Goal: Task Accomplishment & Management: Manage account settings

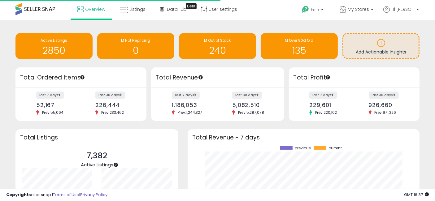
scroll to position [86, 219]
click at [88, 8] on span "Overview" at bounding box center [95, 9] width 20 height 6
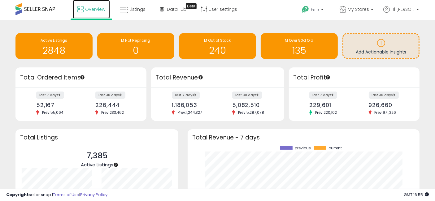
click at [91, 11] on span "Overview" at bounding box center [95, 9] width 20 height 6
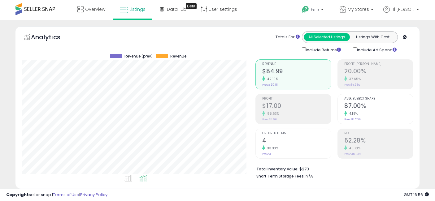
select select "**"
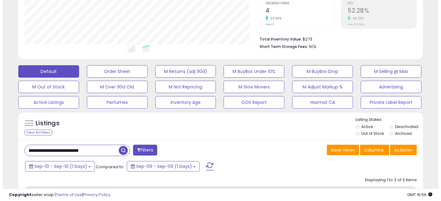
scroll to position [127, 234]
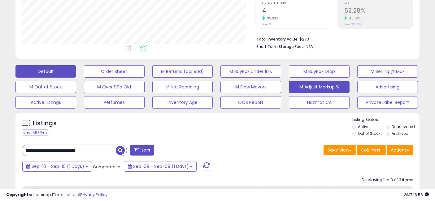
click at [315, 86] on button "M Adjust Markup %" at bounding box center [319, 87] width 61 height 12
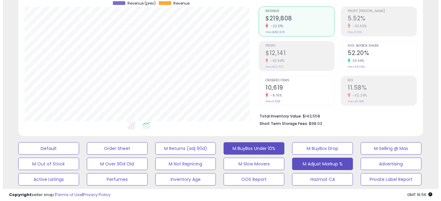
scroll to position [0, 0]
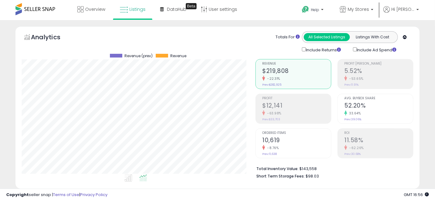
click at [374, 69] on h2 "5.52%" at bounding box center [379, 72] width 69 height 8
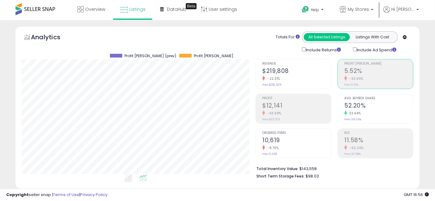
scroll to position [309721, 309614]
click at [365, 144] on h2 "11.58%" at bounding box center [379, 141] width 69 height 8
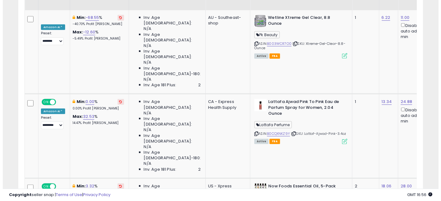
scroll to position [138, 0]
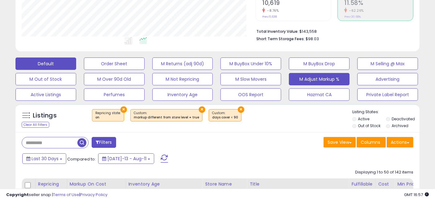
click at [30, 61] on button "Default" at bounding box center [45, 64] width 61 height 12
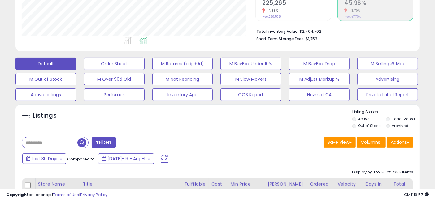
click at [105, 143] on button "Filters" at bounding box center [104, 142] width 24 height 11
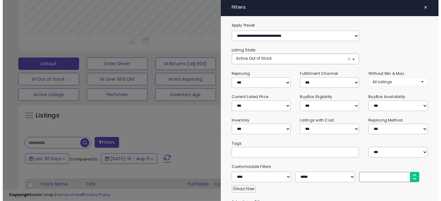
scroll to position [127, 237]
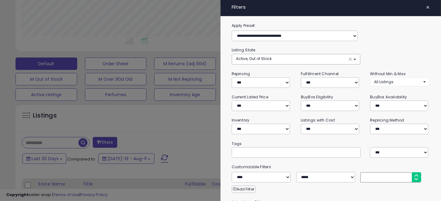
click at [268, 151] on input "text" at bounding box center [281, 152] width 93 height 6
click at [267, 151] on input "text" at bounding box center [281, 152] width 93 height 6
type input "**********"
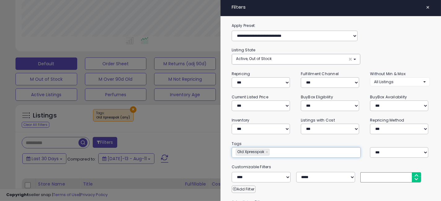
type input "**********"
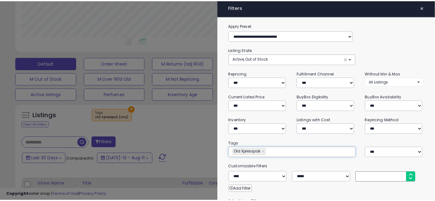
scroll to position [92, 0]
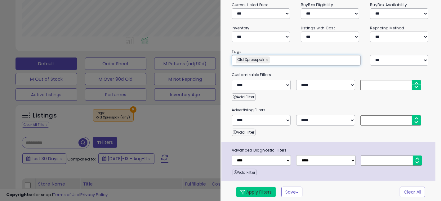
click at [258, 189] on button "Apply Filters" at bounding box center [255, 192] width 39 height 11
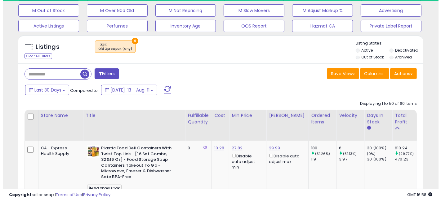
scroll to position [0, 0]
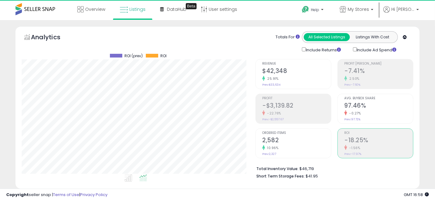
click at [297, 77] on div "25.91%" at bounding box center [296, 79] width 69 height 6
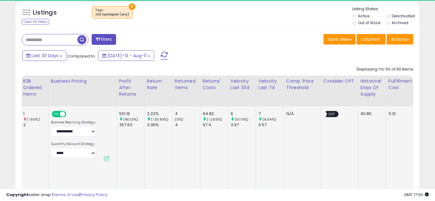
scroll to position [0, 1123]
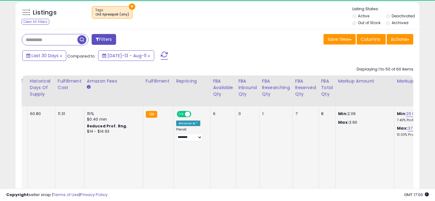
drag, startPoint x: 167, startPoint y: 150, endPoint x: 355, endPoint y: 154, distance: 188.1
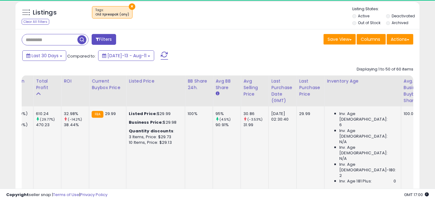
scroll to position [0, 356]
drag, startPoint x: 341, startPoint y: 152, endPoint x: 156, endPoint y: 139, distance: 185.4
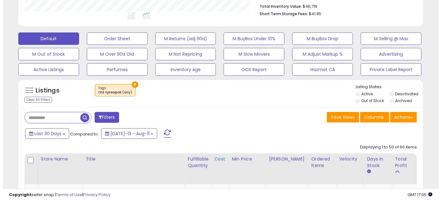
scroll to position [156, 0]
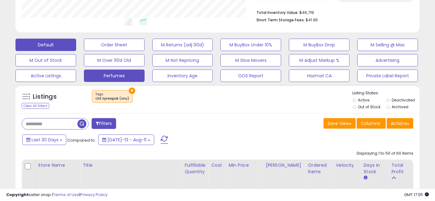
click at [110, 75] on button "Perfumes" at bounding box center [114, 76] width 61 height 12
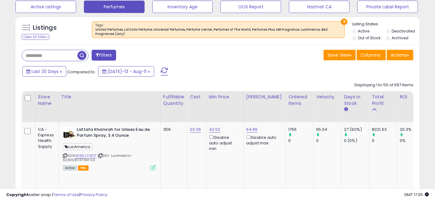
scroll to position [127, 234]
click at [403, 54] on button "Actions" at bounding box center [400, 55] width 27 height 11
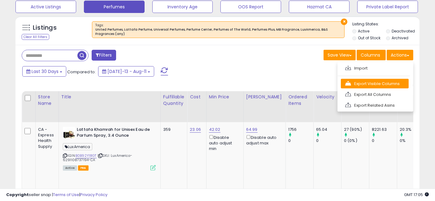
click at [365, 80] on link "Export Visible Columns" at bounding box center [375, 84] width 68 height 10
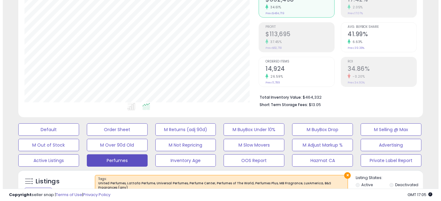
scroll to position [88, 0]
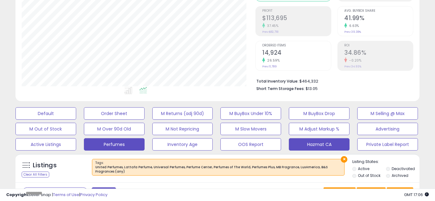
click at [310, 142] on button "Hazmat CA" at bounding box center [319, 145] width 61 height 12
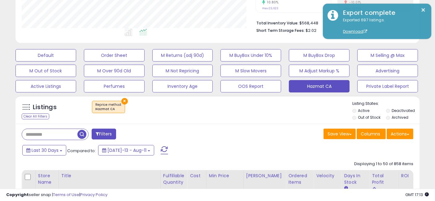
scroll to position [191, 0]
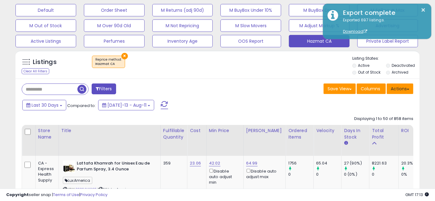
click at [398, 89] on button "Actions" at bounding box center [400, 89] width 27 height 11
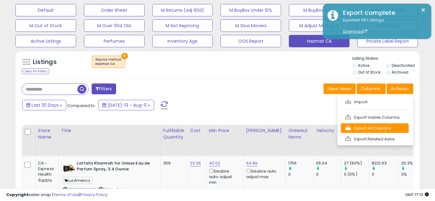
click at [374, 128] on link "Export All Columns" at bounding box center [375, 129] width 68 height 10
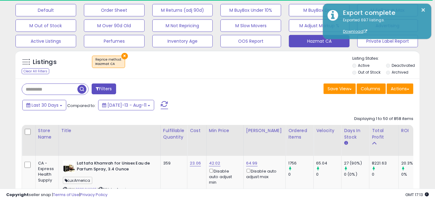
click at [262, 77] on div "Listings Clear All Filters × Reprice method Active" at bounding box center [217, 65] width 404 height 29
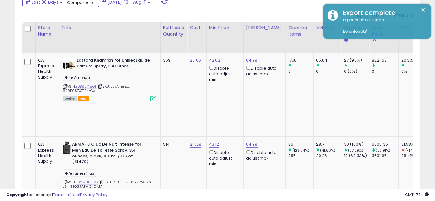
scroll to position [88, 0]
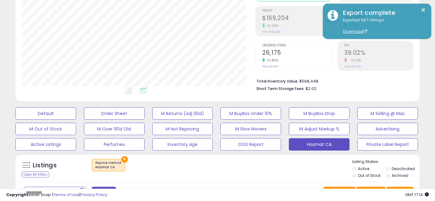
click at [204, 174] on div "× Hazmat CA" at bounding box center [218, 167] width 269 height 17
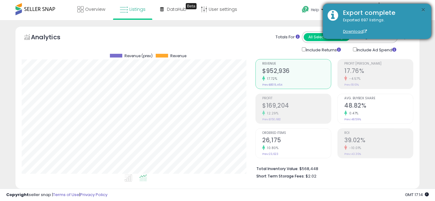
click at [423, 10] on button "×" at bounding box center [423, 10] width 5 height 8
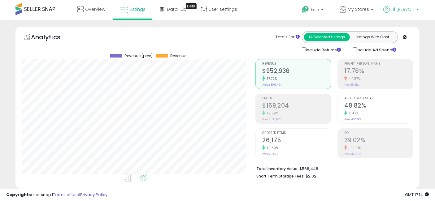
click at [416, 9] on p "Hi [PERSON_NAME]" at bounding box center [402, 10] width 36 height 8
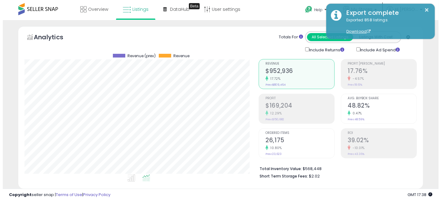
scroll to position [138, 0]
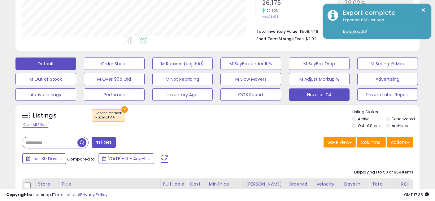
click at [50, 60] on button "Default" at bounding box center [45, 64] width 61 height 12
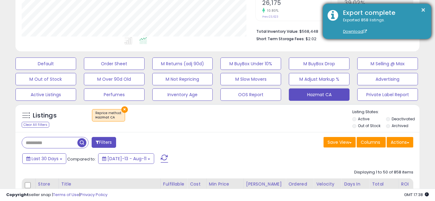
click at [423, 9] on div "Export complete" at bounding box center [383, 12] width 88 height 9
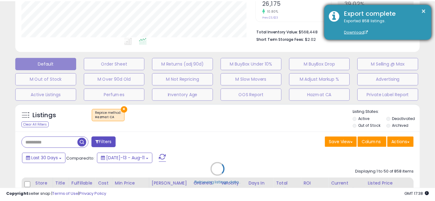
scroll to position [127, 237]
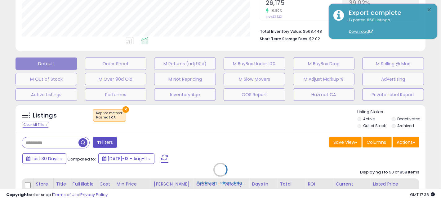
click at [428, 10] on button "×" at bounding box center [429, 10] width 5 height 8
click at [429, 10] on button "×" at bounding box center [429, 10] width 5 height 8
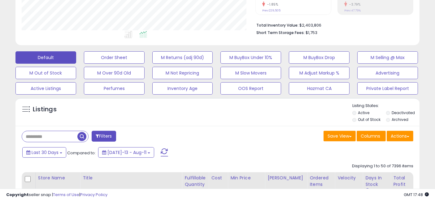
scroll to position [138, 0]
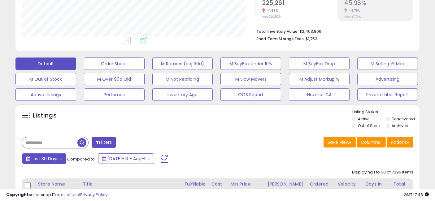
click at [42, 157] on span "Last 30 Days" at bounding box center [45, 159] width 27 height 6
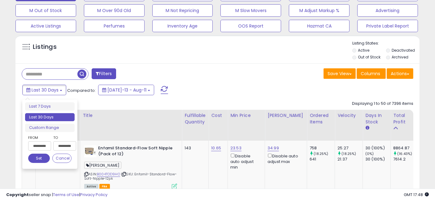
click at [41, 145] on input "**********" at bounding box center [39, 146] width 23 height 9
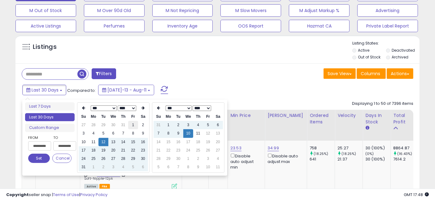
click at [135, 123] on td "1" at bounding box center [133, 125] width 10 height 8
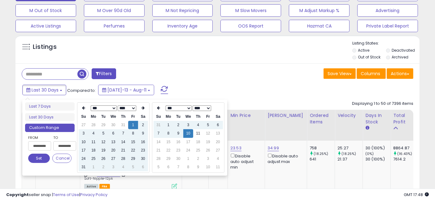
type input "**********"
click at [160, 108] on th at bounding box center [159, 108] width 10 height 9
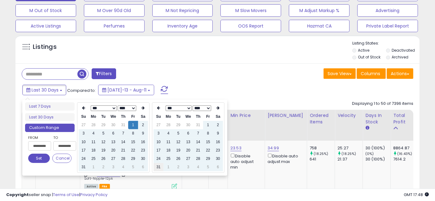
type input "**********"
click at [158, 167] on td "31" at bounding box center [159, 167] width 10 height 8
type input "**********"
click at [35, 155] on button "Set" at bounding box center [39, 158] width 22 height 9
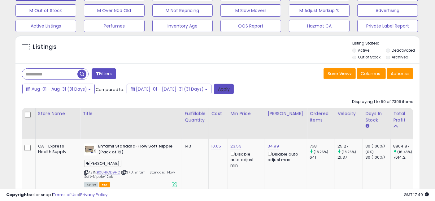
click at [214, 91] on button "Apply" at bounding box center [224, 89] width 20 height 11
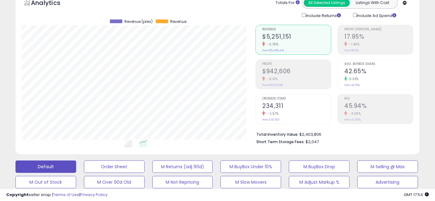
scroll to position [0, 0]
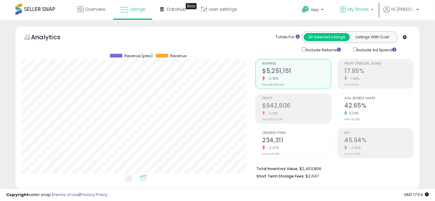
click at [368, 10] on span "My Stores" at bounding box center [358, 9] width 21 height 6
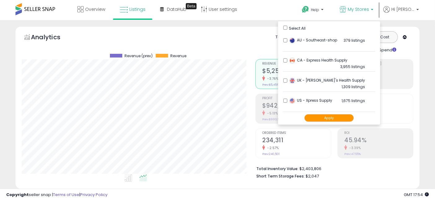
click at [331, 116] on button "Apply" at bounding box center [330, 118] width 50 height 8
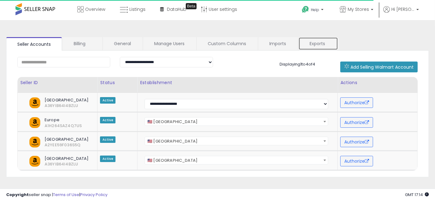
click link "Exports"
click at [320, 45] on link "Exports" at bounding box center [319, 43] width 40 height 13
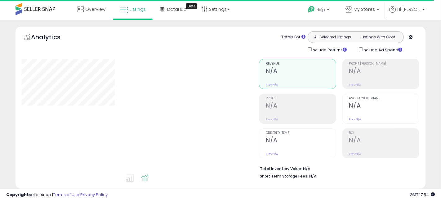
select select "**"
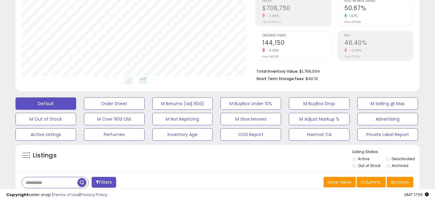
scroll to position [206, 0]
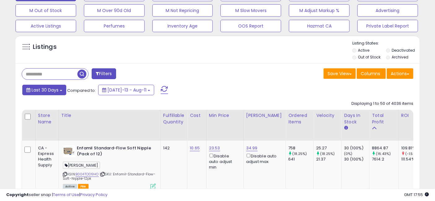
click at [55, 91] on span "Last 30 Days" at bounding box center [45, 90] width 27 height 6
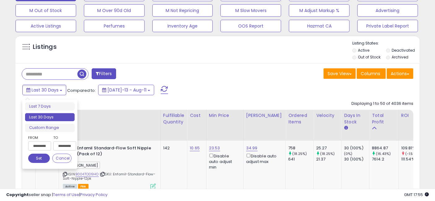
click at [41, 143] on input "**********" at bounding box center [39, 146] width 23 height 9
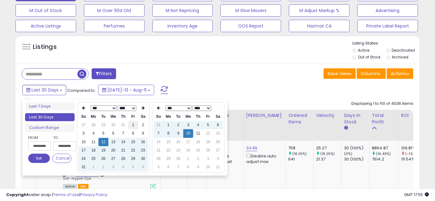
click at [132, 124] on td "1" at bounding box center [133, 125] width 10 height 8
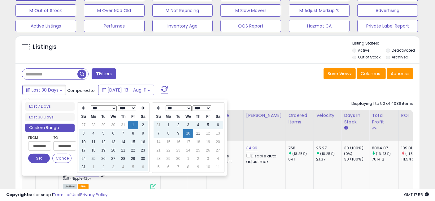
type input "**********"
click at [157, 125] on td "31" at bounding box center [159, 125] width 10 height 8
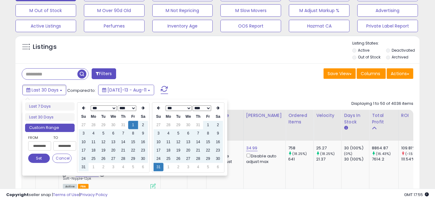
type input "**********"
click at [37, 158] on button "Set" at bounding box center [39, 158] width 22 height 9
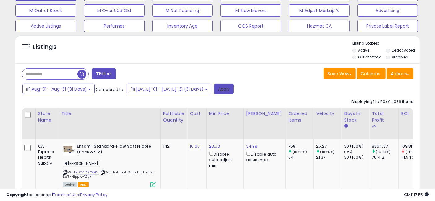
click at [214, 92] on button "Apply" at bounding box center [224, 89] width 20 height 11
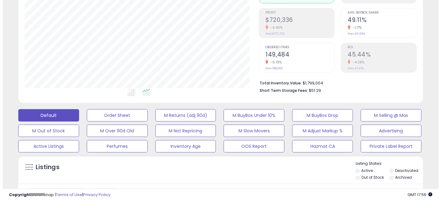
scroll to position [138, 0]
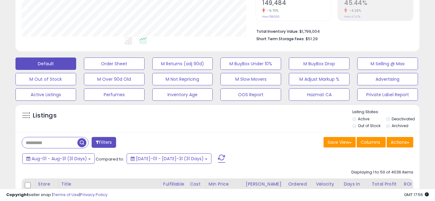
click at [391, 119] on li "Deactivated" at bounding box center [402, 120] width 33 height 7
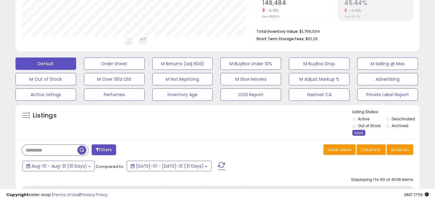
click at [361, 133] on div "Apply" at bounding box center [359, 133] width 13 height 6
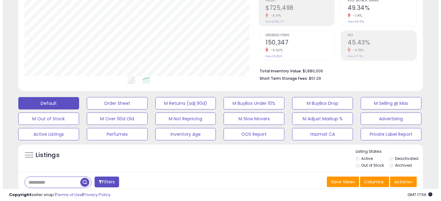
scroll to position [172, 0]
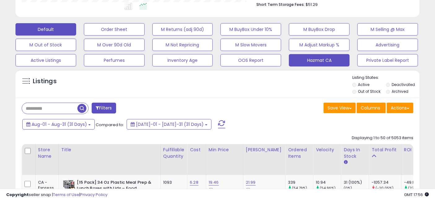
click at [324, 61] on button "Hazmat CA" at bounding box center [319, 60] width 61 height 12
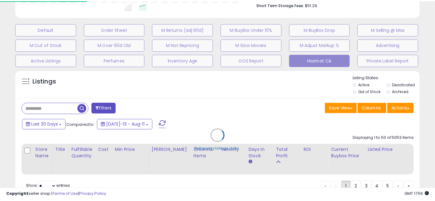
scroll to position [127, 237]
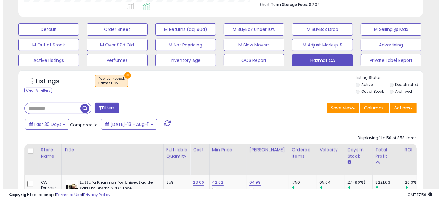
scroll to position [127, 234]
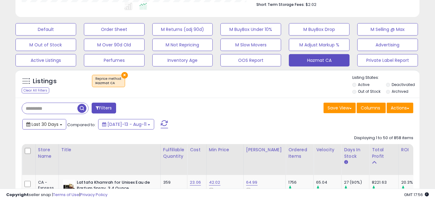
click at [58, 125] on span "Last 30 Days" at bounding box center [45, 124] width 27 height 6
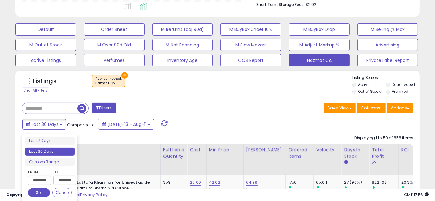
click at [40, 180] on input "**********" at bounding box center [39, 180] width 23 height 9
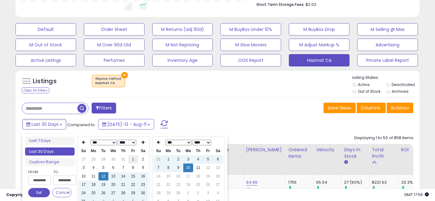
click at [132, 158] on td "1" at bounding box center [133, 160] width 10 height 8
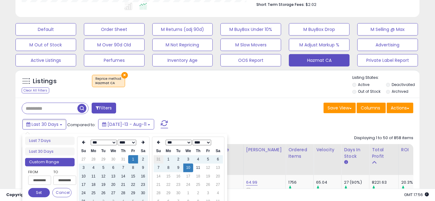
type input "**********"
click at [160, 160] on td "31" at bounding box center [159, 160] width 10 height 8
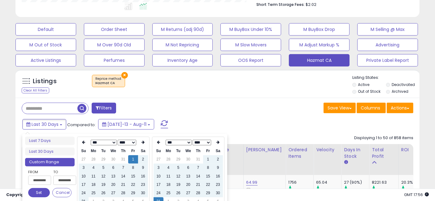
type input "**********"
click at [38, 192] on button "Set" at bounding box center [39, 192] width 22 height 9
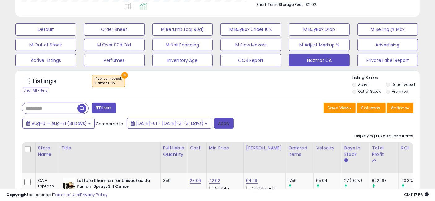
click at [214, 125] on button "Apply" at bounding box center [224, 123] width 20 height 11
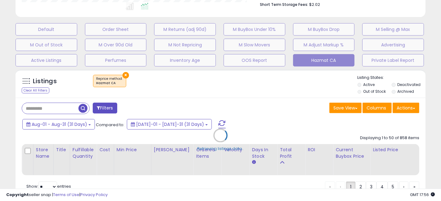
scroll to position [127, 237]
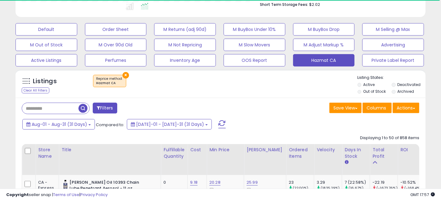
click at [397, 90] on label "Archived" at bounding box center [405, 91] width 17 height 5
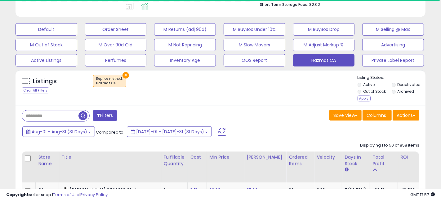
click at [358, 98] on div "Apply" at bounding box center [363, 99] width 13 height 6
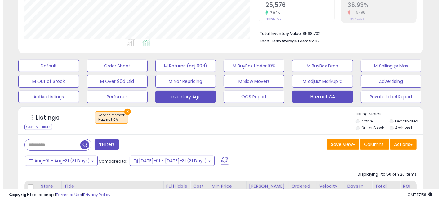
scroll to position [138, 0]
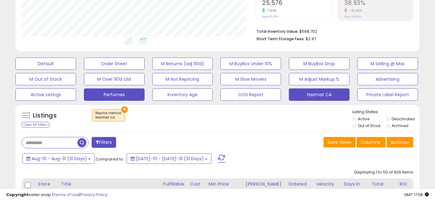
click at [133, 95] on button "Perfumes" at bounding box center [114, 95] width 61 height 12
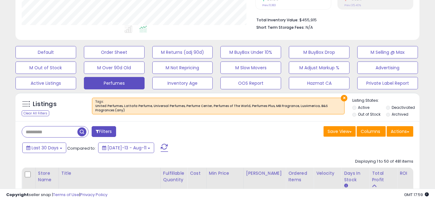
scroll to position [172, 0]
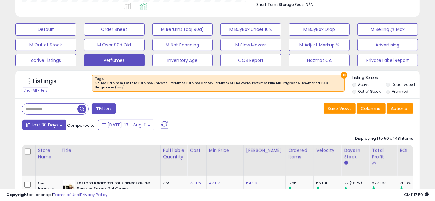
click at [44, 126] on span "Last 30 Days" at bounding box center [45, 125] width 27 height 6
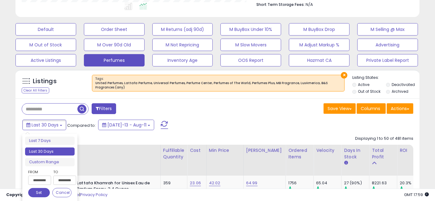
click at [43, 182] on input "**********" at bounding box center [39, 180] width 23 height 9
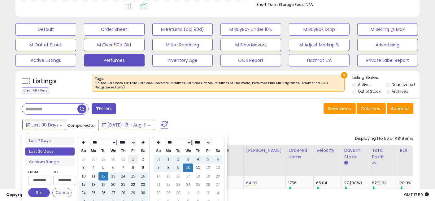
click at [130, 157] on td "1" at bounding box center [133, 160] width 10 height 8
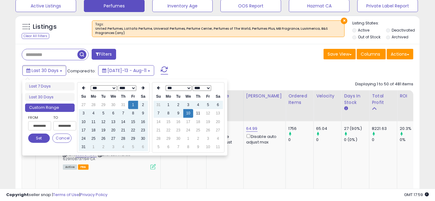
scroll to position [241, 0]
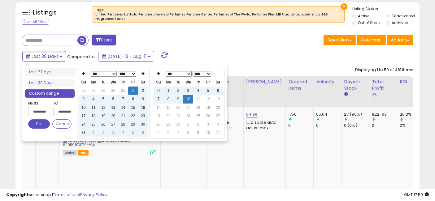
type input "**********"
click at [160, 90] on td "31" at bounding box center [159, 91] width 10 height 8
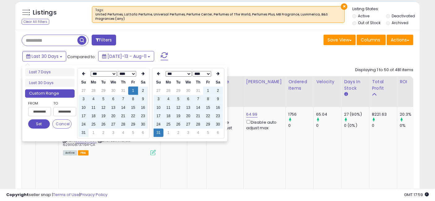
type input "**********"
click at [40, 123] on button "Set" at bounding box center [39, 124] width 22 height 9
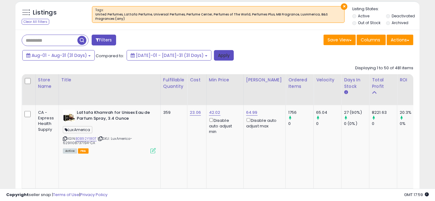
click at [214, 54] on button "Apply" at bounding box center [224, 55] width 20 height 11
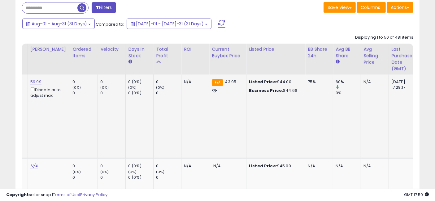
scroll to position [0, 1121]
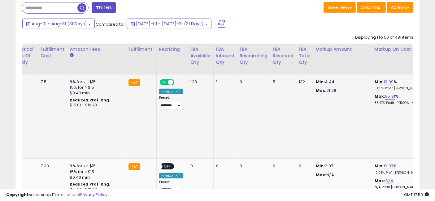
drag, startPoint x: 182, startPoint y: 106, endPoint x: 350, endPoint y: 104, distance: 167.6
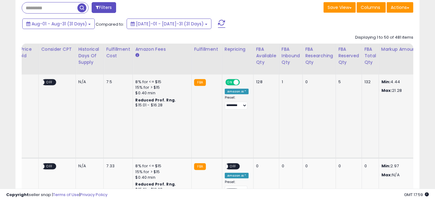
scroll to position [0, 0]
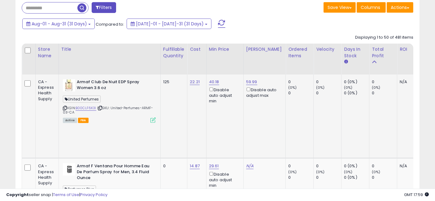
drag, startPoint x: 328, startPoint y: 116, endPoint x: 128, endPoint y: 111, distance: 200.2
click at [87, 107] on link "B00CLF6K3I" at bounding box center [86, 108] width 21 height 5
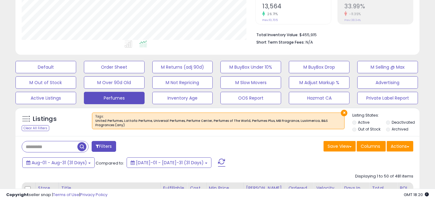
scroll to position [172, 0]
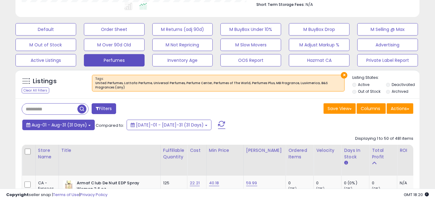
click at [77, 126] on span "Aug-01 - Aug-31 (31 Days)" at bounding box center [59, 125] width 55 height 6
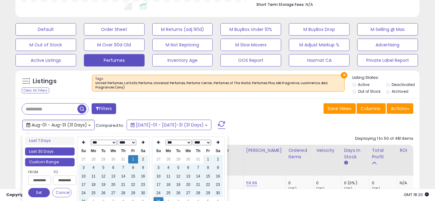
type input "**********"
click at [49, 149] on li "Last 30 Days" at bounding box center [50, 152] width 50 height 8
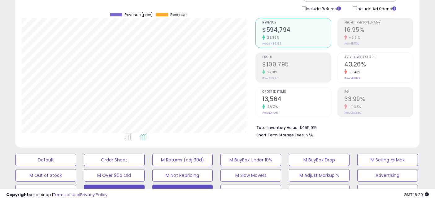
scroll to position [103, 0]
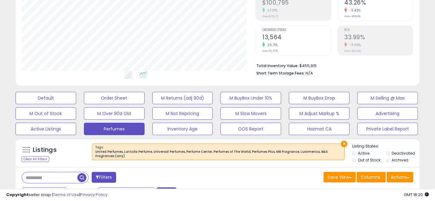
click at [159, 188] on button "Apply" at bounding box center [167, 193] width 20 height 11
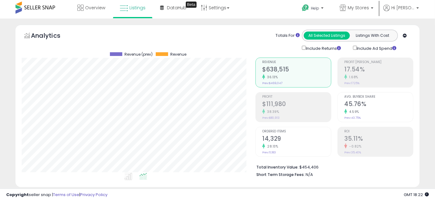
scroll to position [0, 0]
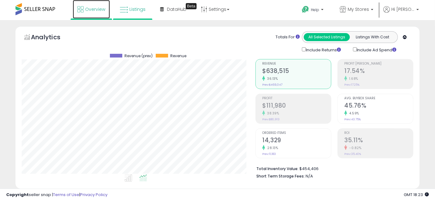
click at [90, 11] on span "Overview" at bounding box center [95, 9] width 20 height 6
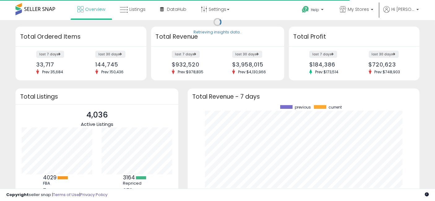
scroll to position [86, 219]
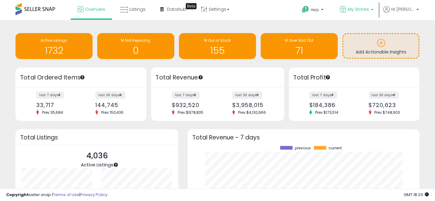
click at [363, 7] on span "My Stores" at bounding box center [358, 9] width 21 height 6
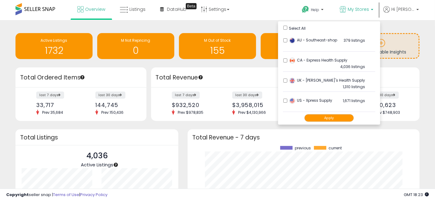
click at [326, 116] on button "Apply" at bounding box center [330, 118] width 50 height 8
